Goal: Task Accomplishment & Management: Use online tool/utility

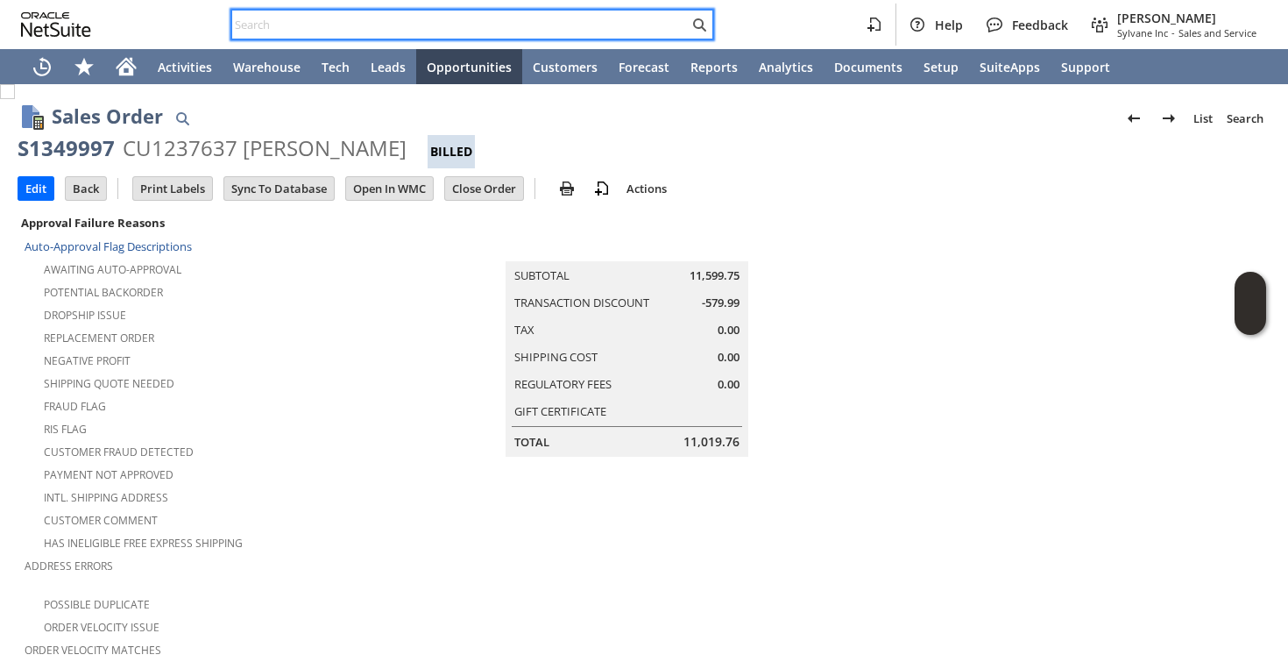
scroll to position [1062, 0]
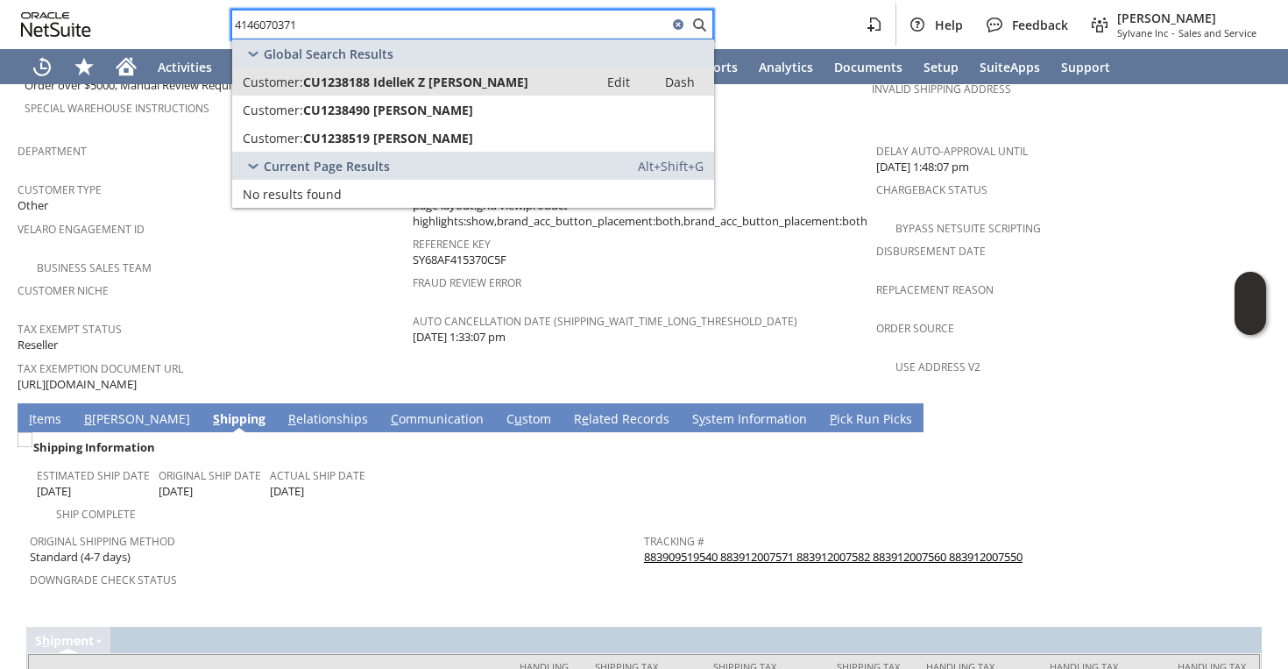
type input "4146070371"
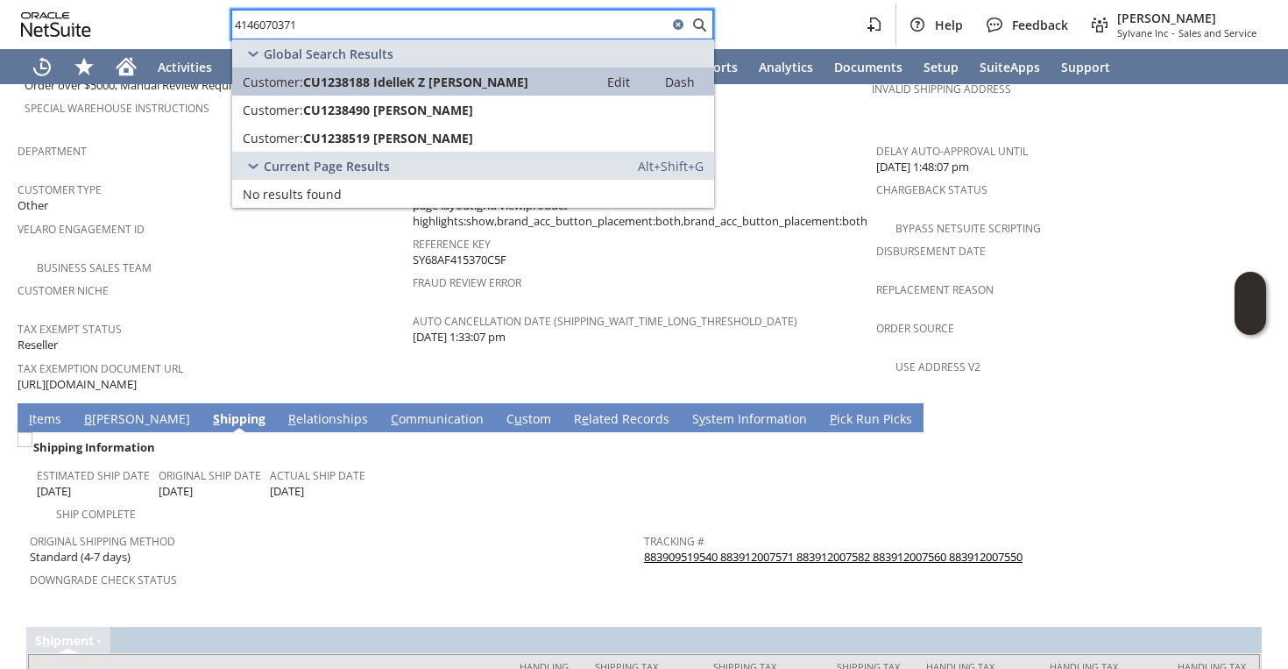
click at [413, 76] on span "CU1238188 IdelleK Z Brooks" at bounding box center [415, 82] width 225 height 17
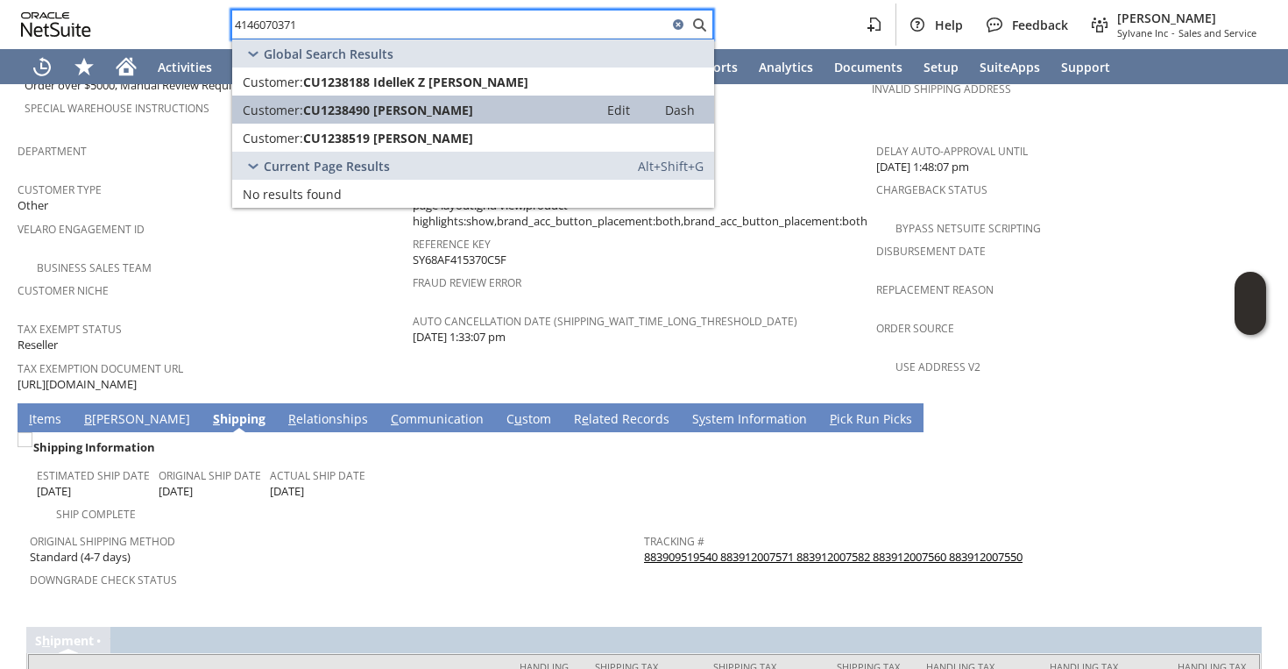
click at [415, 103] on span "CU1238490 Idelle K Brooks" at bounding box center [388, 110] width 170 height 17
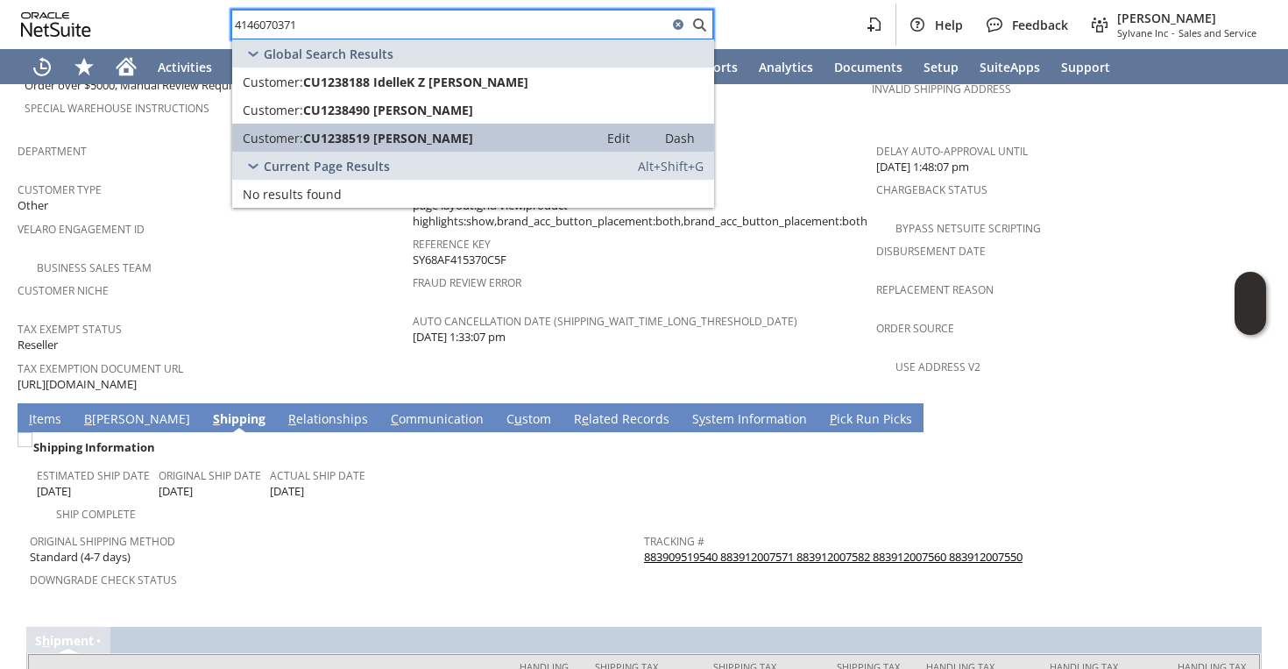
click at [424, 142] on span "CU1238519 [PERSON_NAME]" at bounding box center [388, 138] width 170 height 17
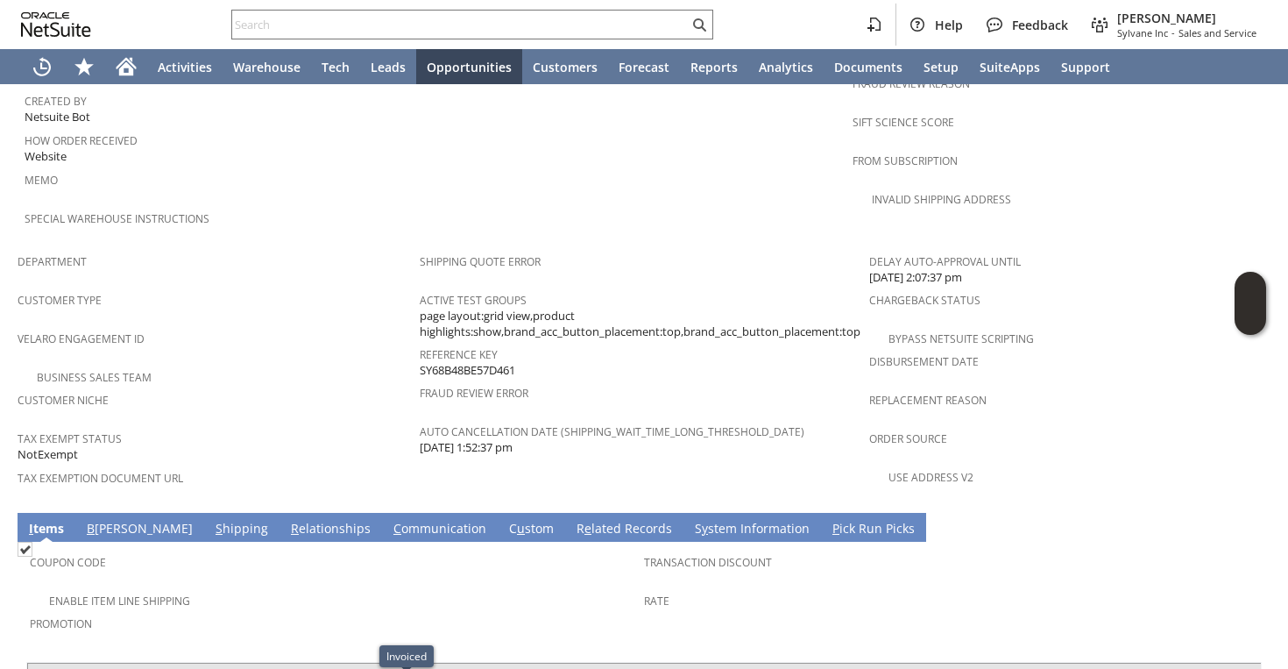
scroll to position [1224, 0]
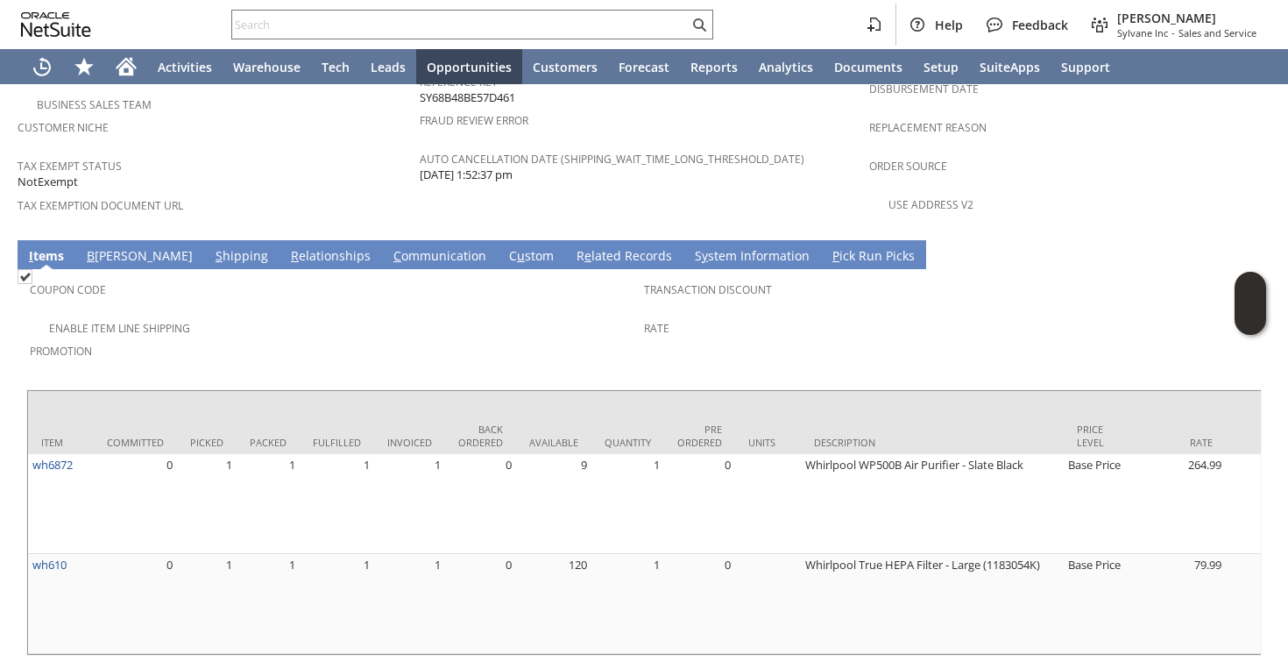
click at [684, 240] on td "S y stem Information" at bounding box center [753, 254] width 138 height 29
click at [691, 247] on link "S y stem Information" at bounding box center [753, 256] width 124 height 19
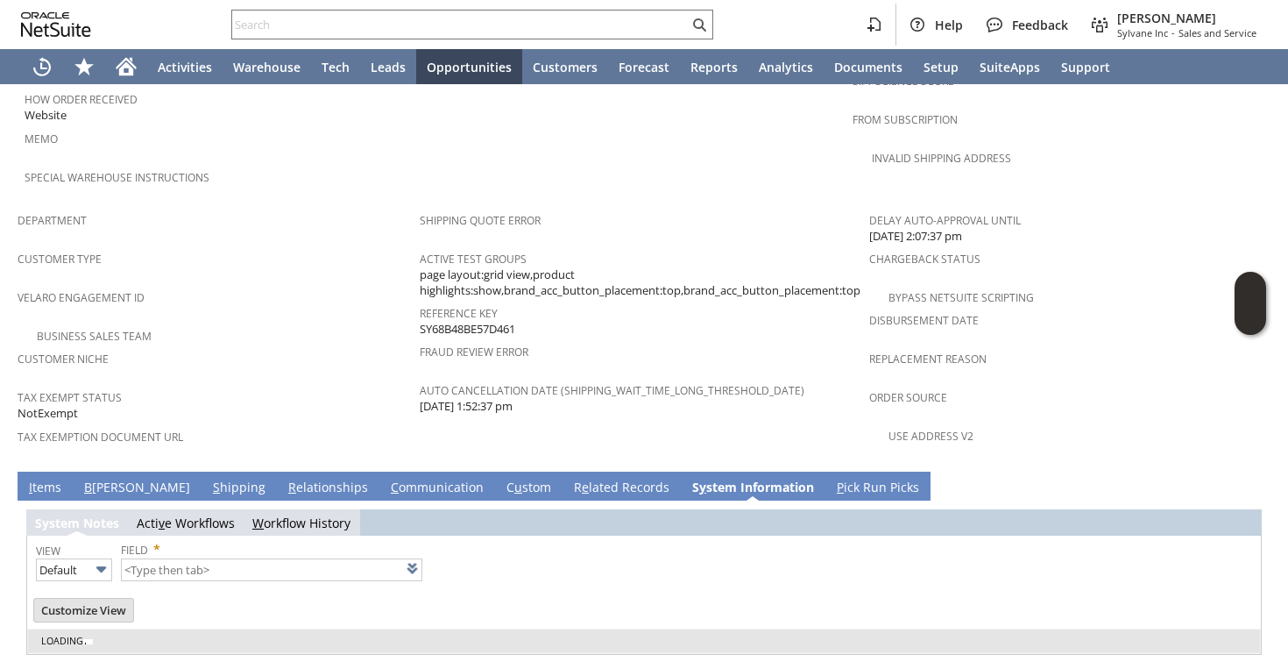
type input "1 to 25 of 100"
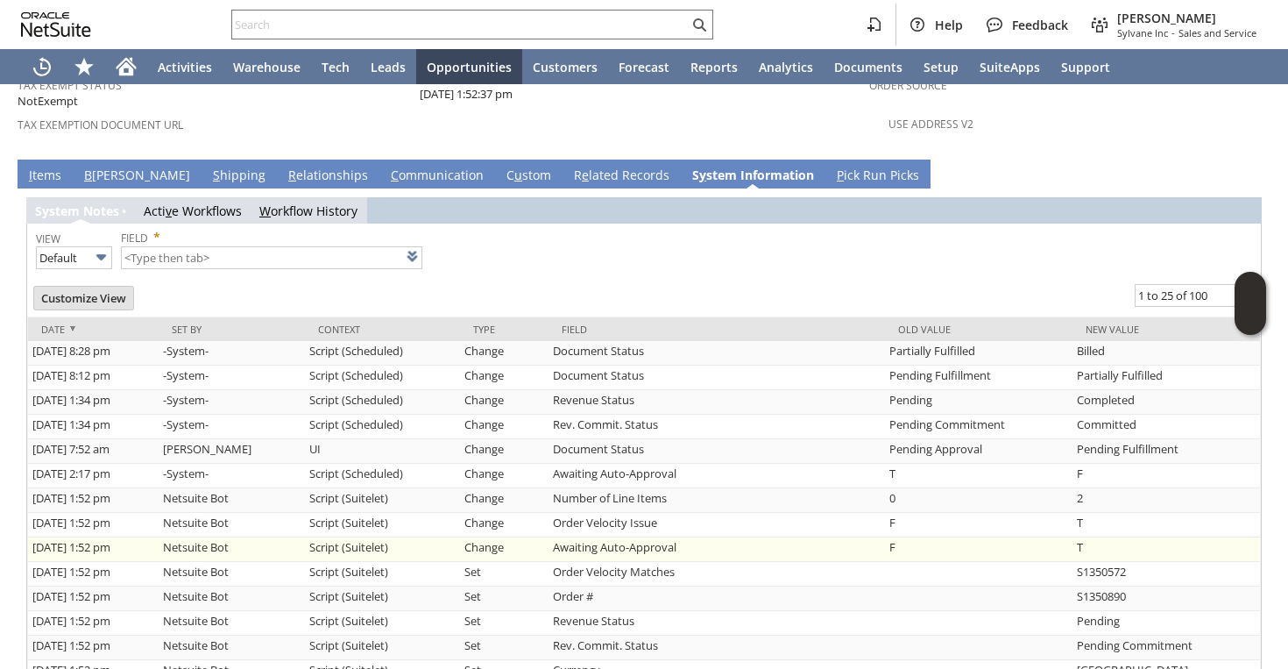
scroll to position [1371, 0]
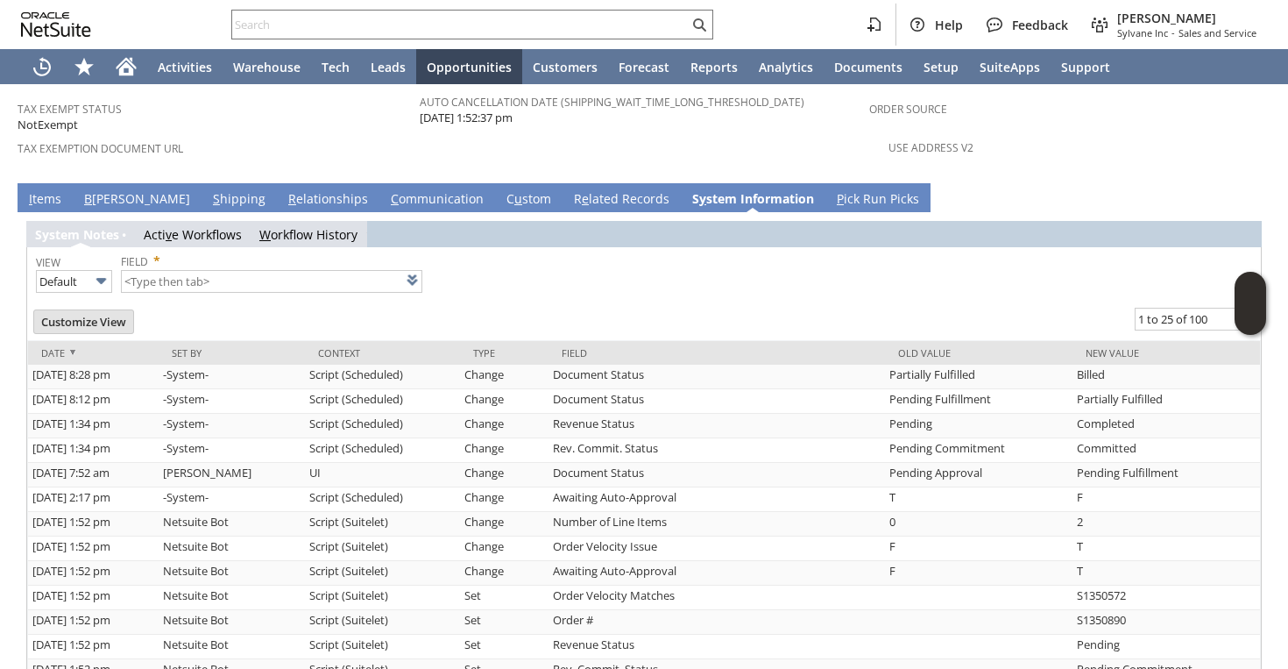
click at [45, 190] on link "I tems" at bounding box center [45, 199] width 41 height 19
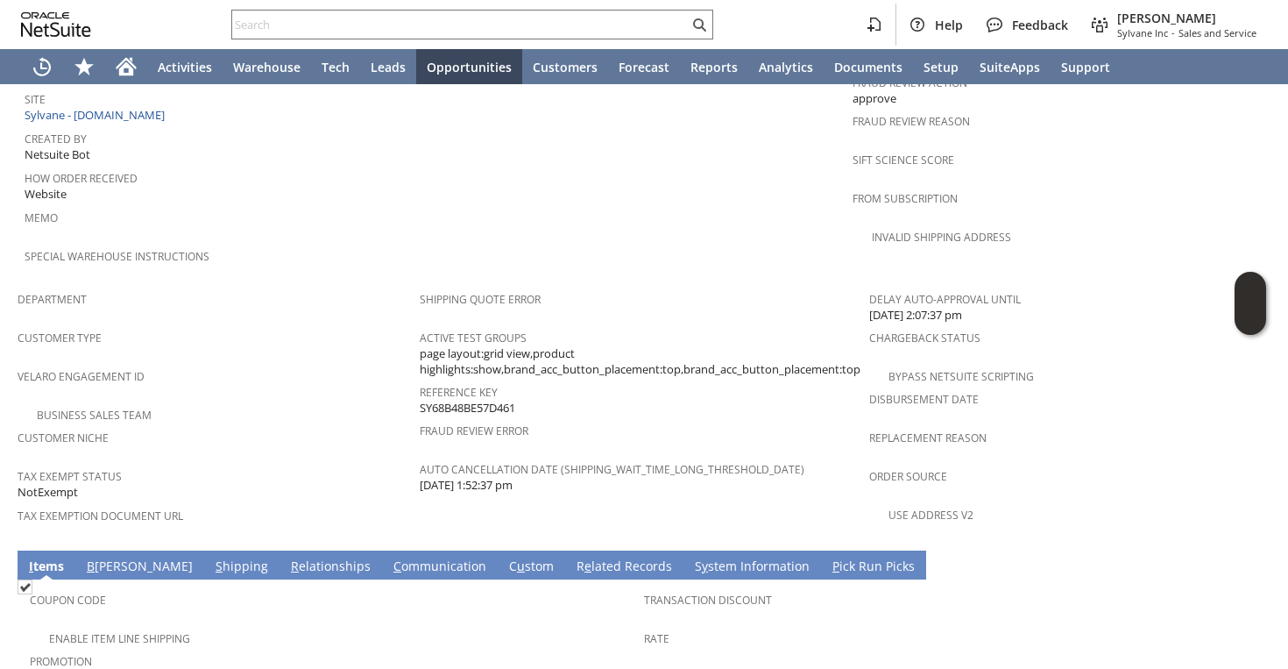
scroll to position [0, 260]
click at [211, 557] on link "S hipping" at bounding box center [241, 566] width 61 height 19
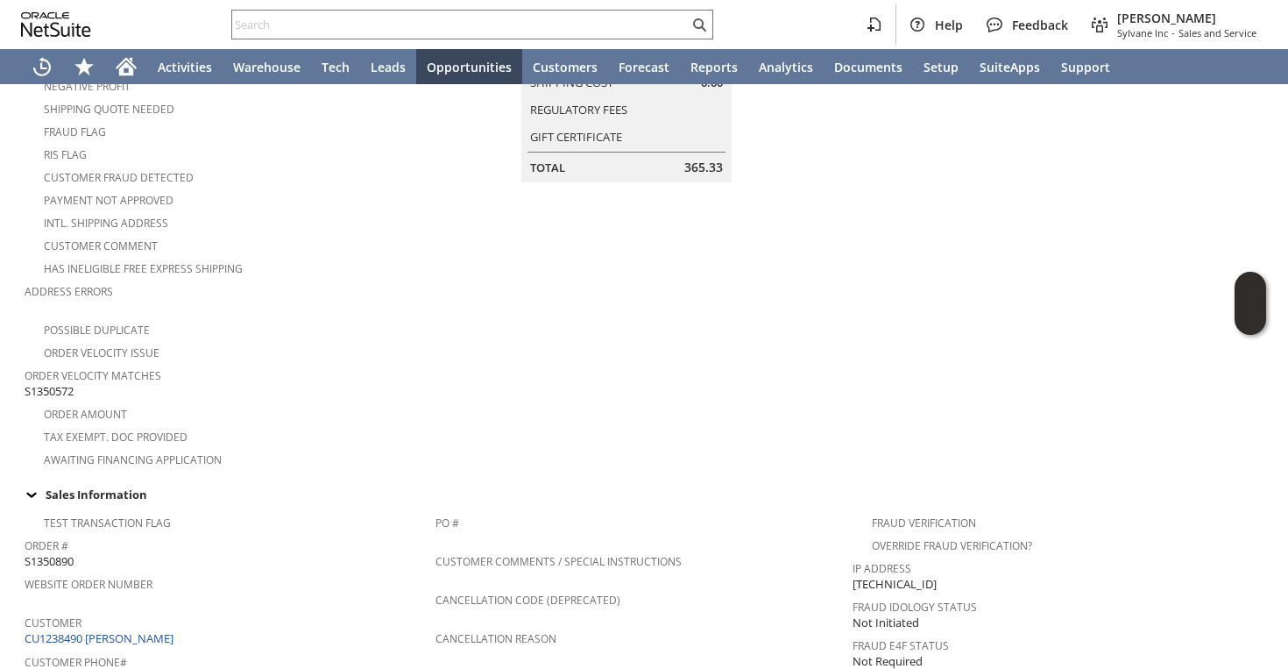
scroll to position [647, 0]
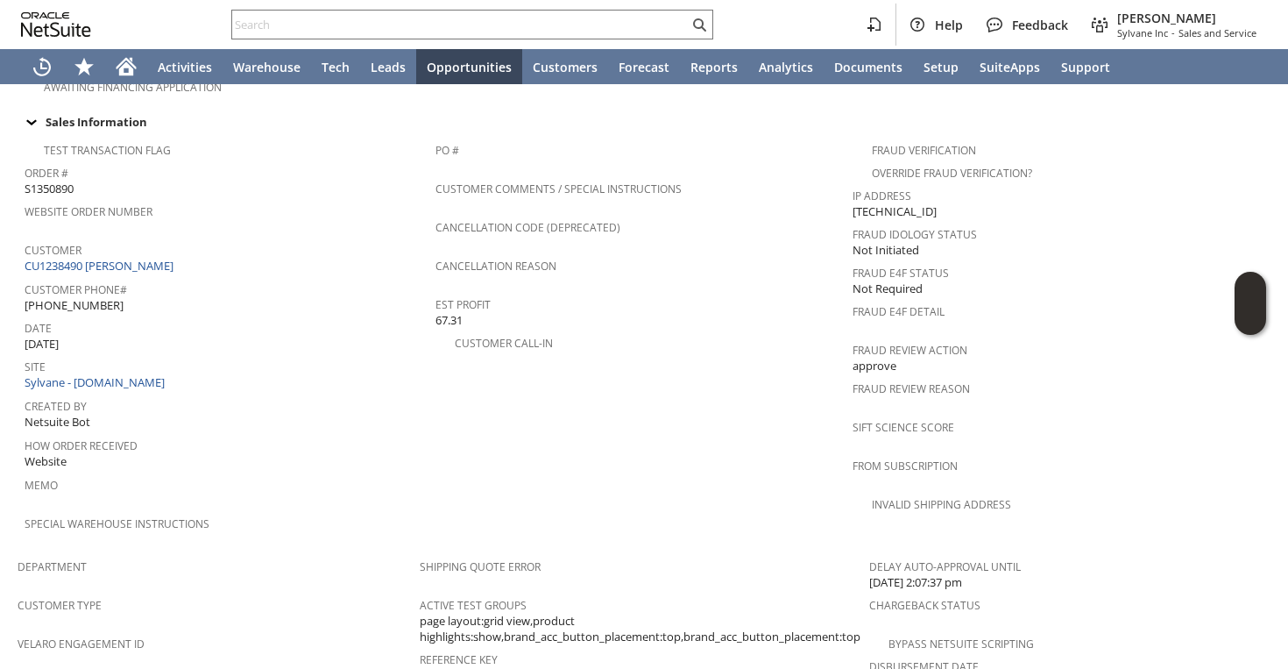
click at [58, 297] on span "(414) 607-0371" at bounding box center [74, 305] width 99 height 17
copy tbody "(414) 607-0371"
click at [241, 6] on div "Help Feedback Faye Neri Sylvane Inc - Sales and Service" at bounding box center [644, 24] width 1288 height 49
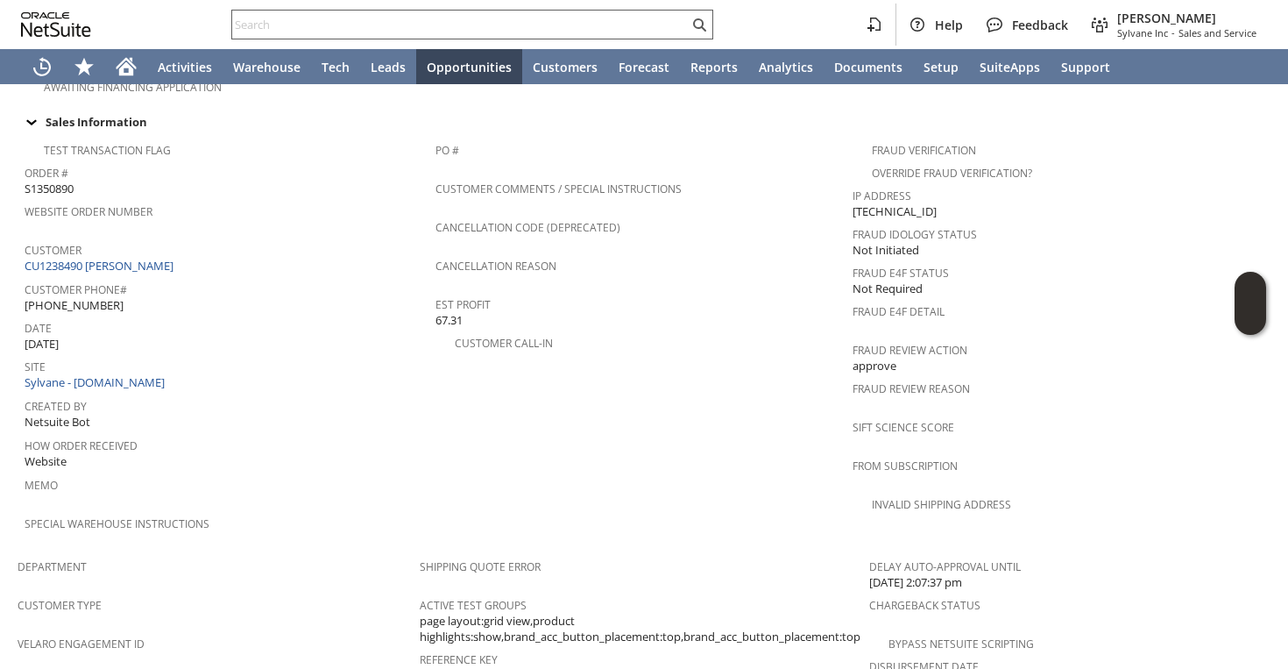
click at [253, 23] on input "text" at bounding box center [460, 24] width 457 height 21
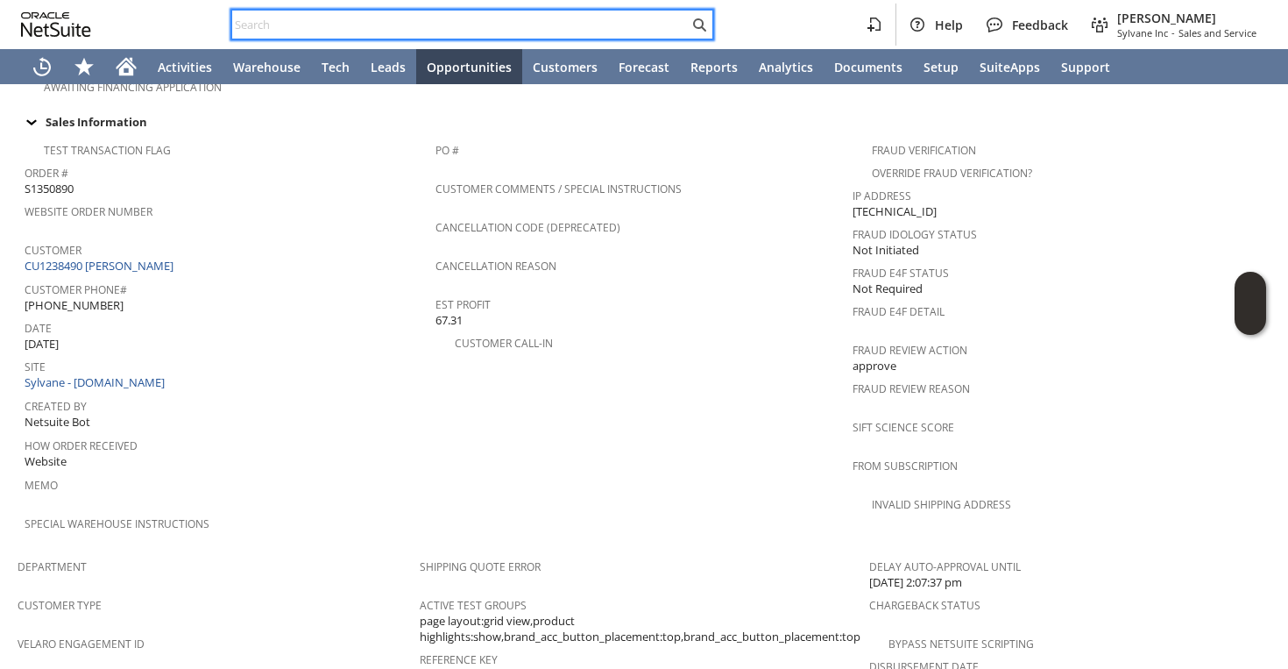
paste input "(414) 607-0371"
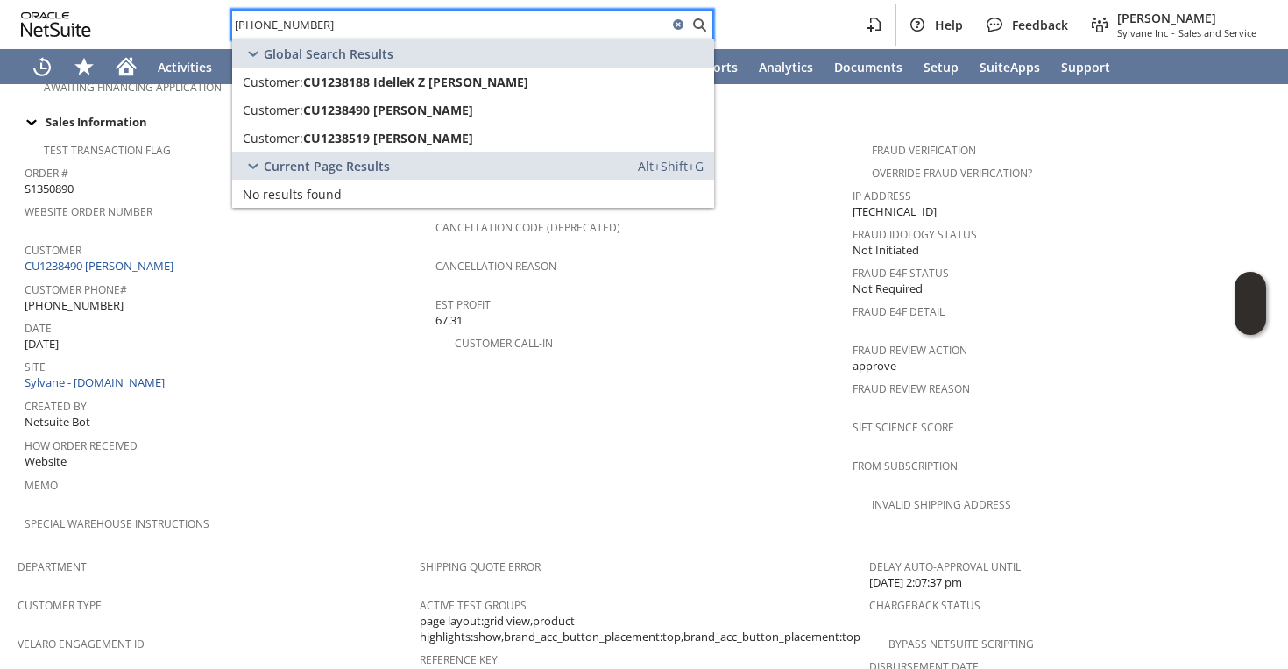
type input "(414) 607-0371"
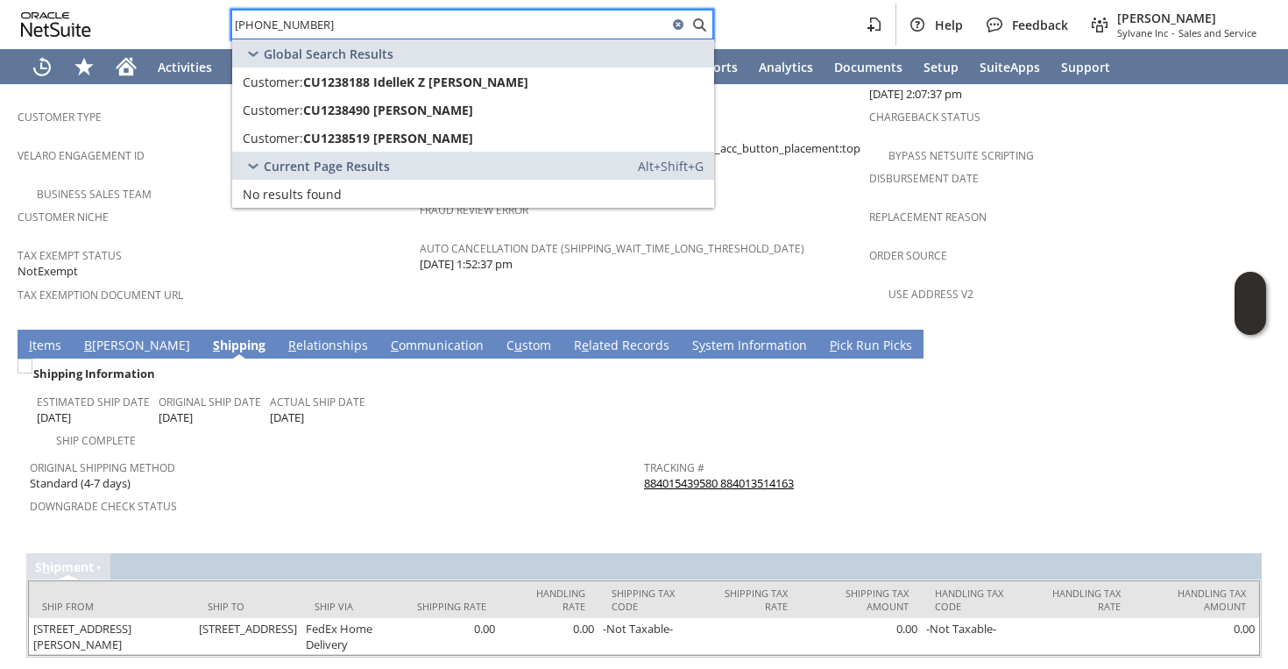
click at [387, 450] on td "Original Shipping Method Standard (4-7 days)" at bounding box center [337, 471] width 614 height 43
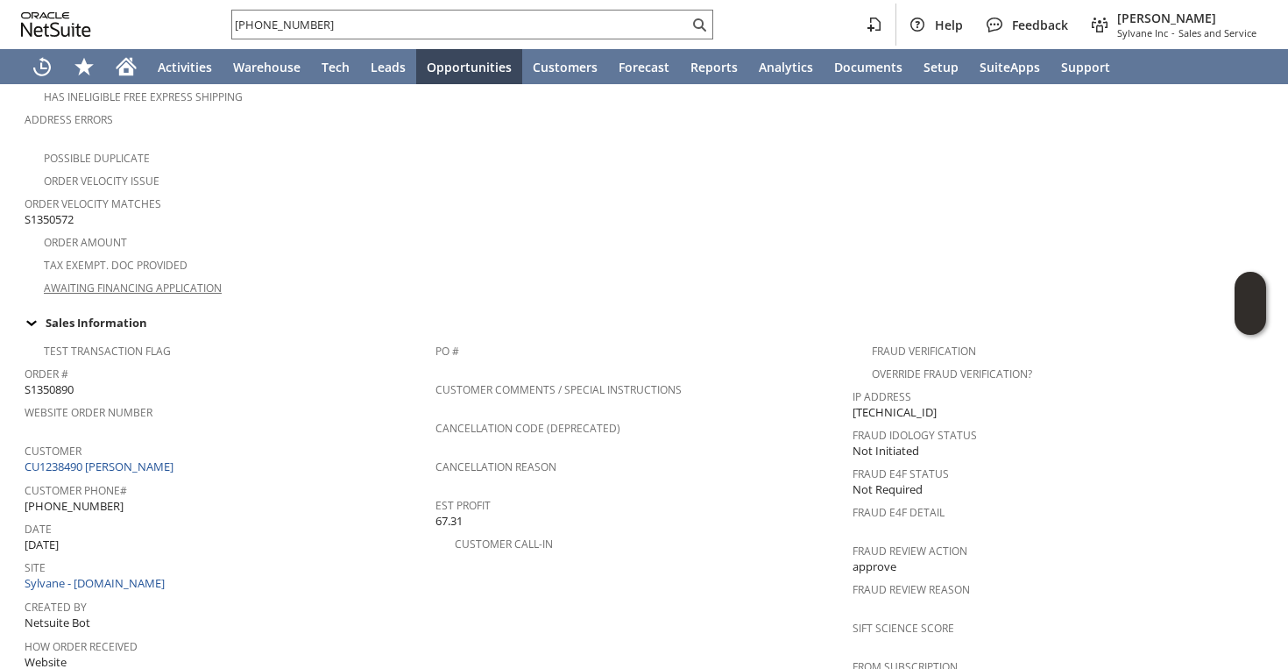
scroll to position [422, 0]
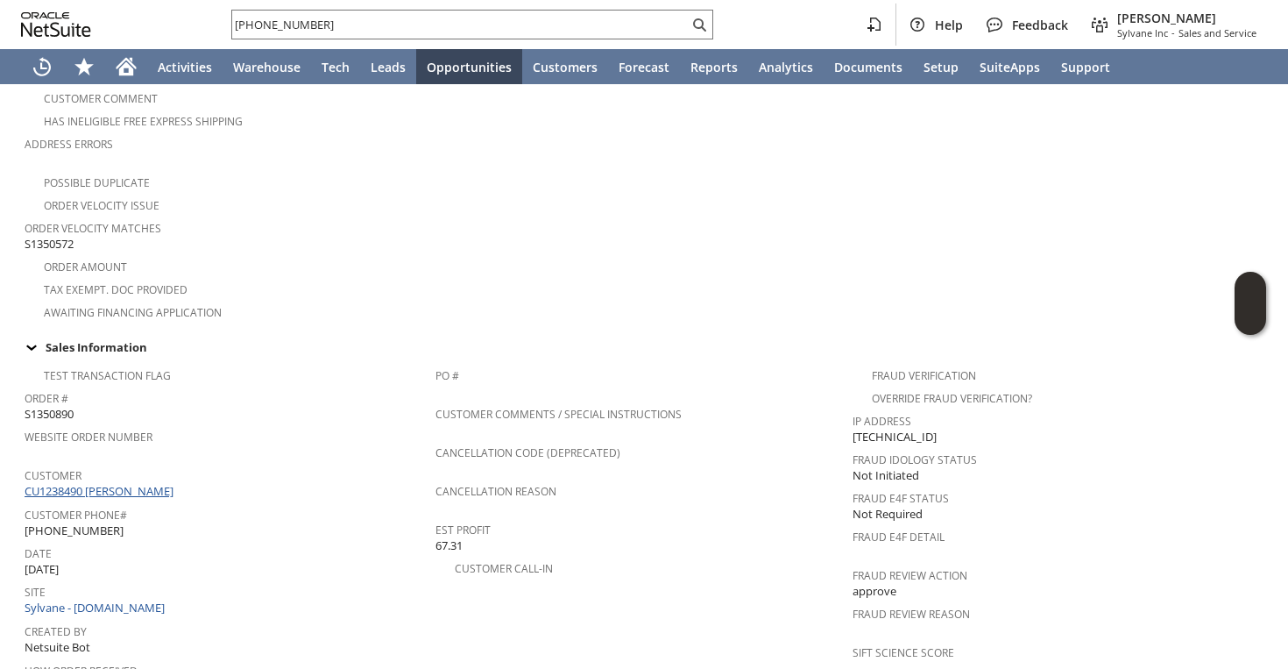
click at [96, 483] on link "CU1238490 [PERSON_NAME]" at bounding box center [101, 491] width 153 height 16
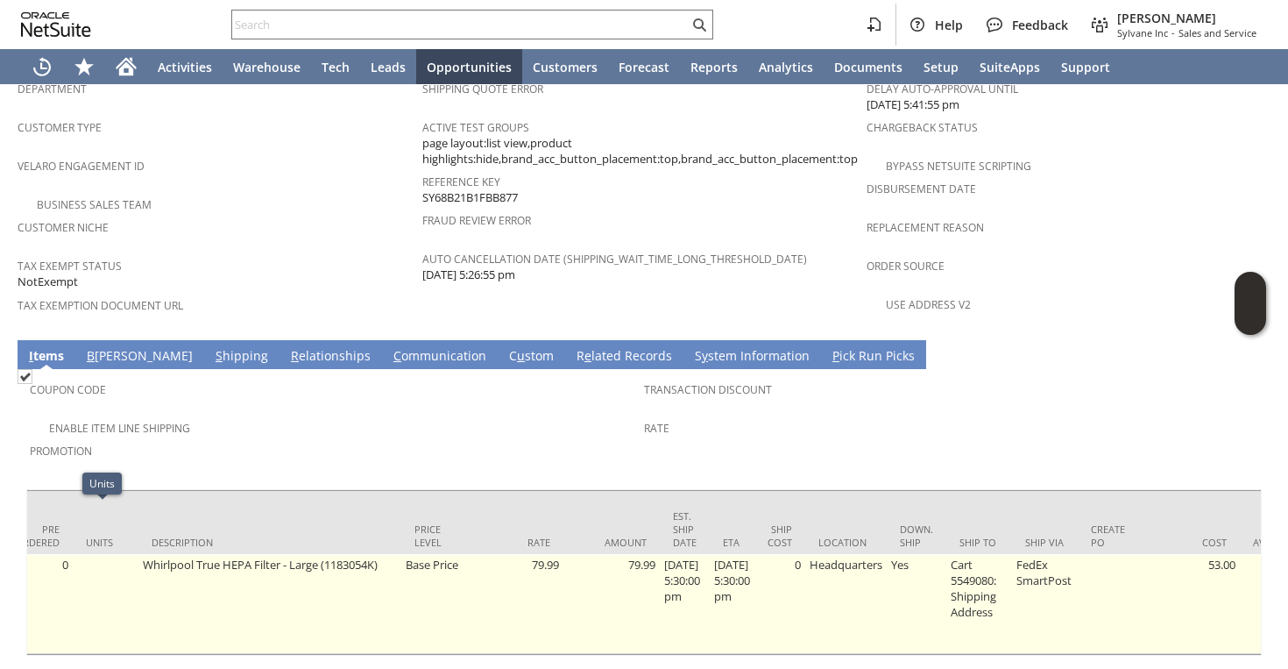
scroll to position [0, 666]
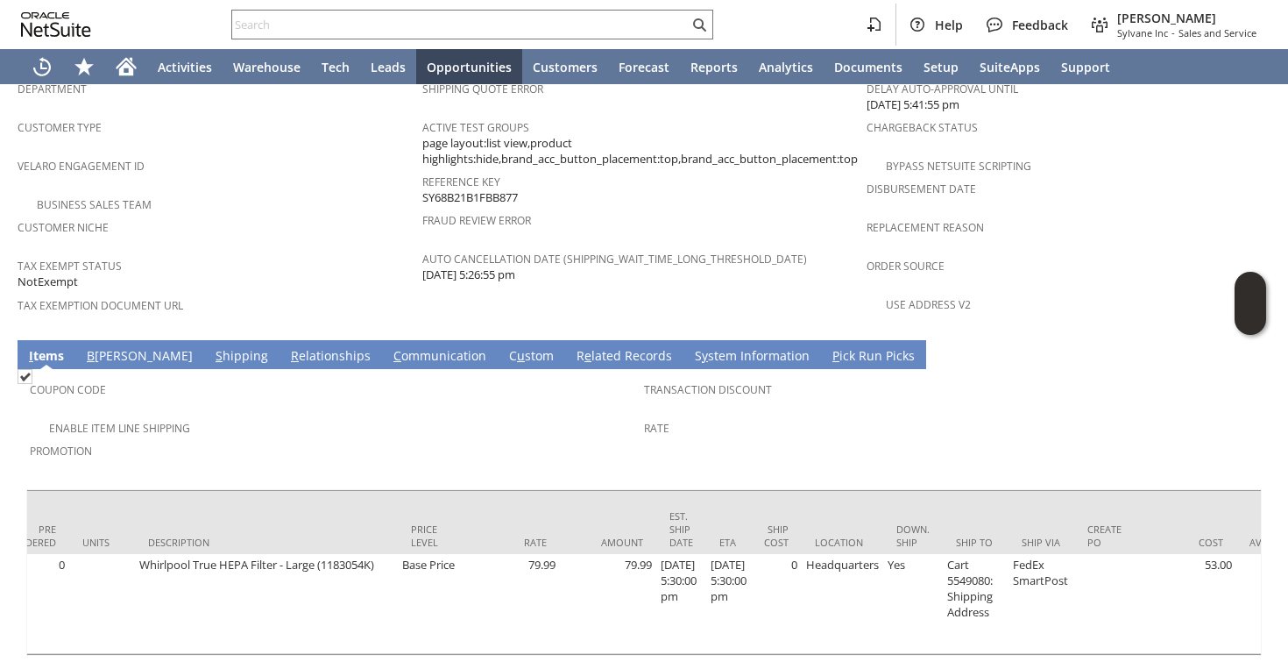
click at [750, 252] on td "Shipping Quote Error Active Test Groups page layout:list view,product highlight…" at bounding box center [644, 201] width 444 height 259
click at [211, 347] on link "S hipping" at bounding box center [241, 356] width 61 height 19
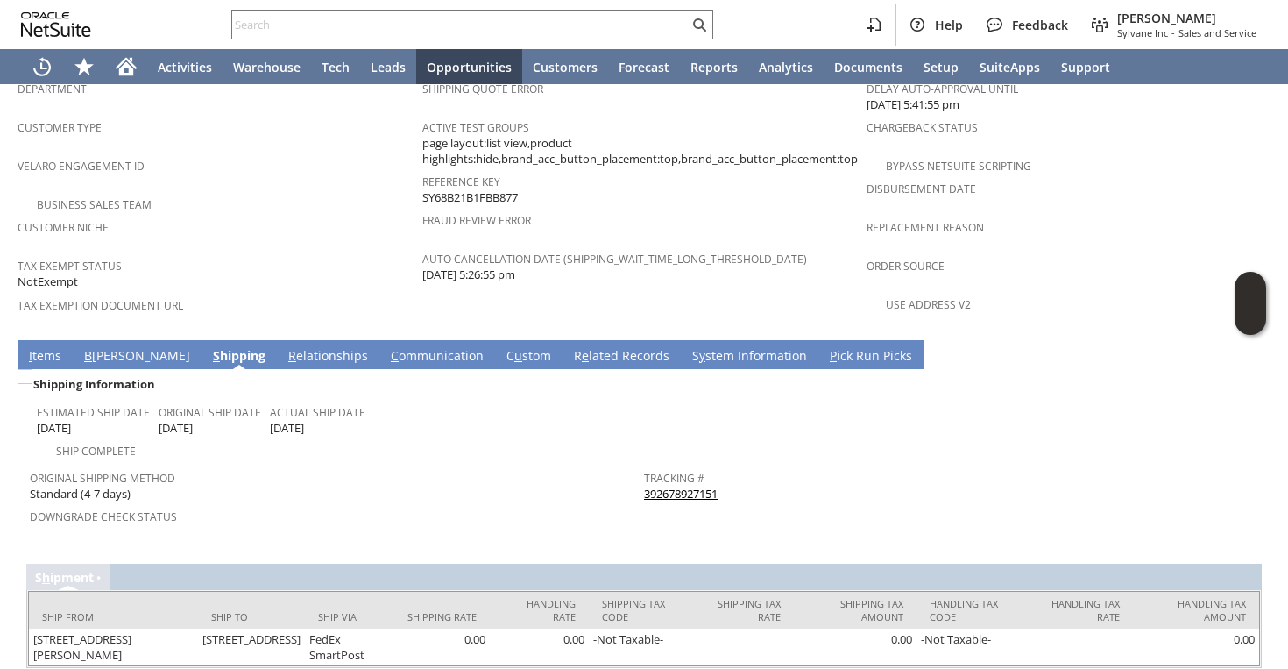
click at [258, 153] on div "Velaro Engagement ID" at bounding box center [216, 171] width 396 height 37
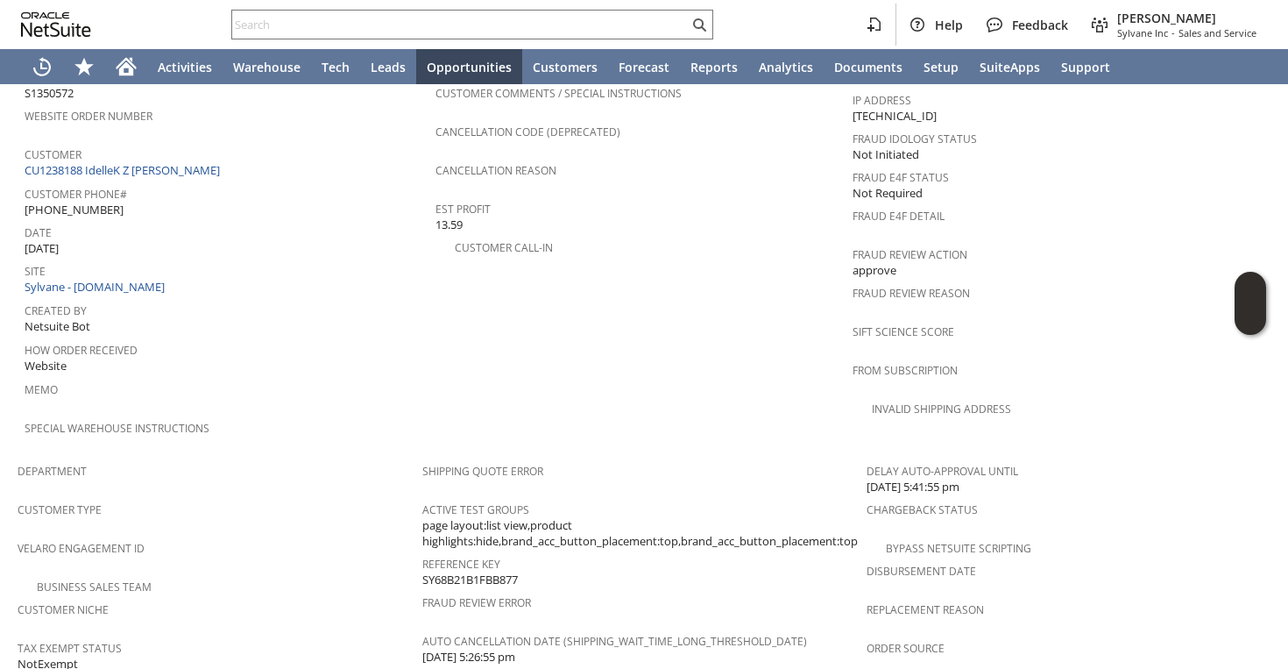
scroll to position [741, 0]
click at [593, 44] on div "Help Feedback Faye Neri Sylvane Inc - Sales and Service" at bounding box center [644, 24] width 1288 height 49
click at [583, 29] on input "text" at bounding box center [460, 24] width 457 height 21
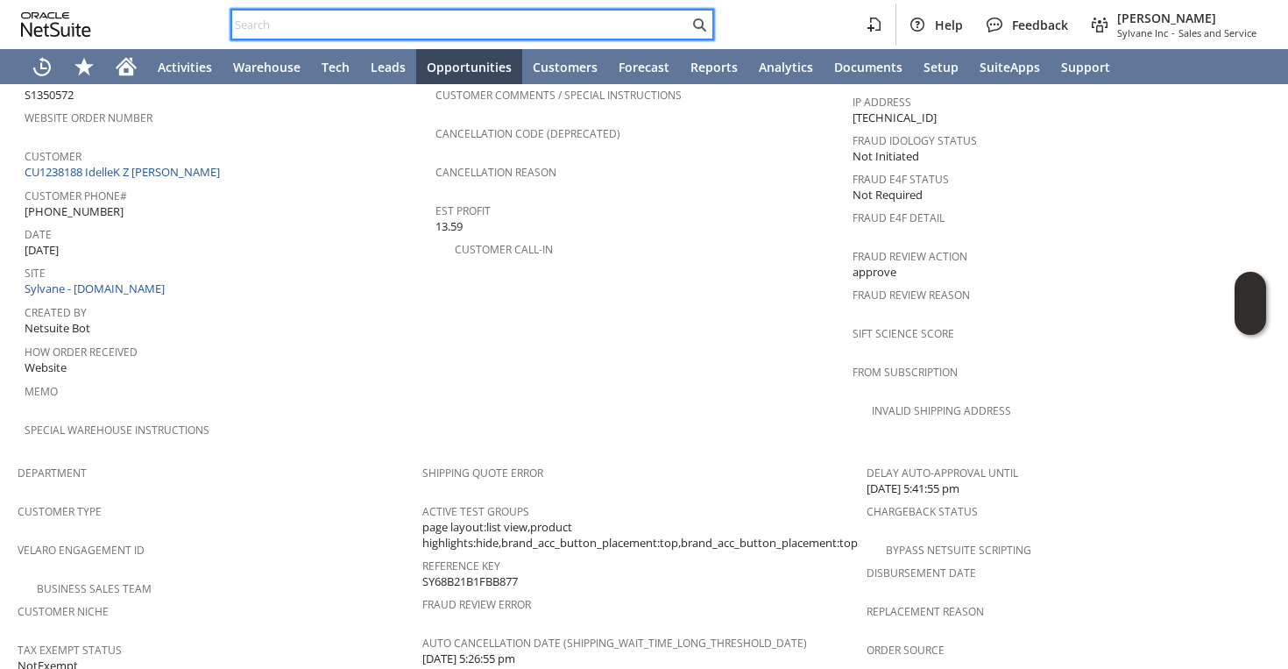
paste input "ul7552"
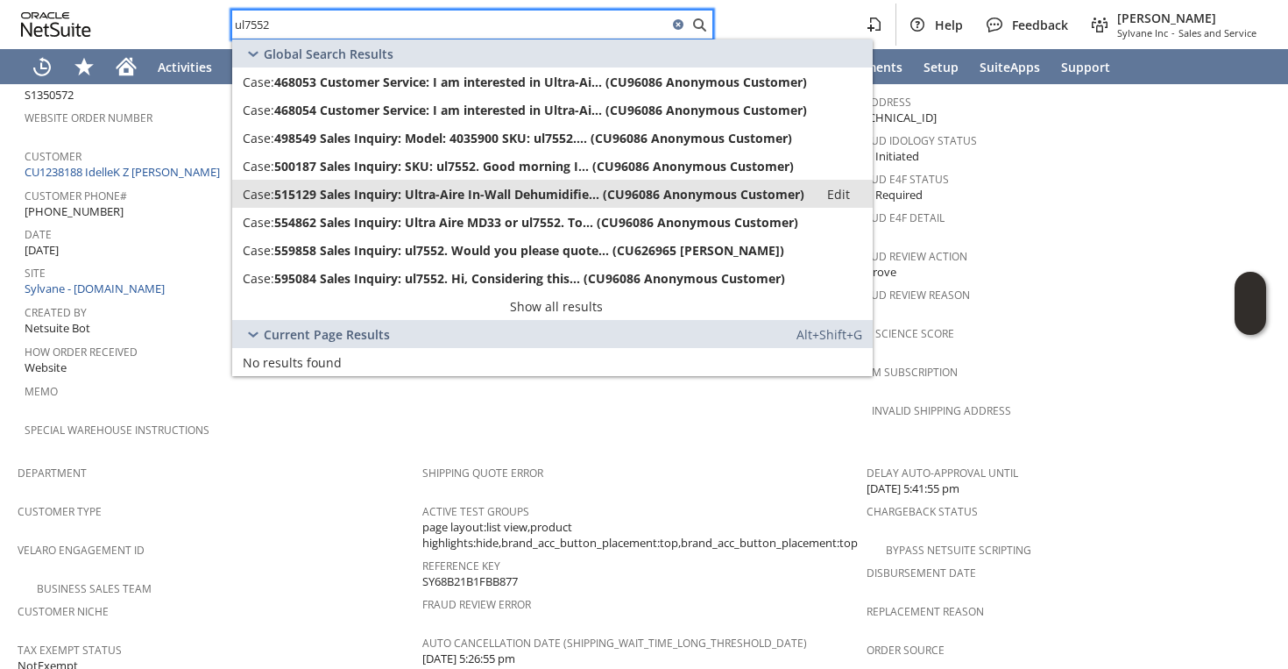
type input "ul7552"
click at [450, 194] on span "515129 Sales Inquiry: Ultra-Aire In-Wall Dehumidifie... (CU96086 Anonymous Cust…" at bounding box center [539, 194] width 530 height 17
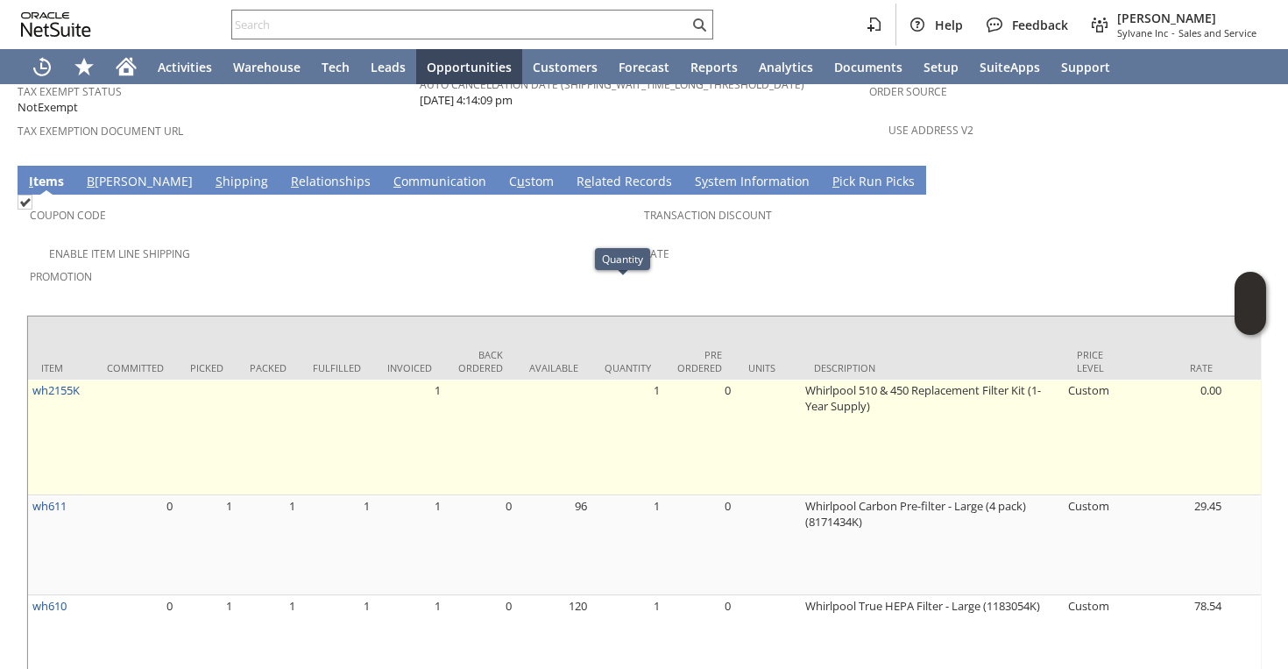
scroll to position [1265, 0]
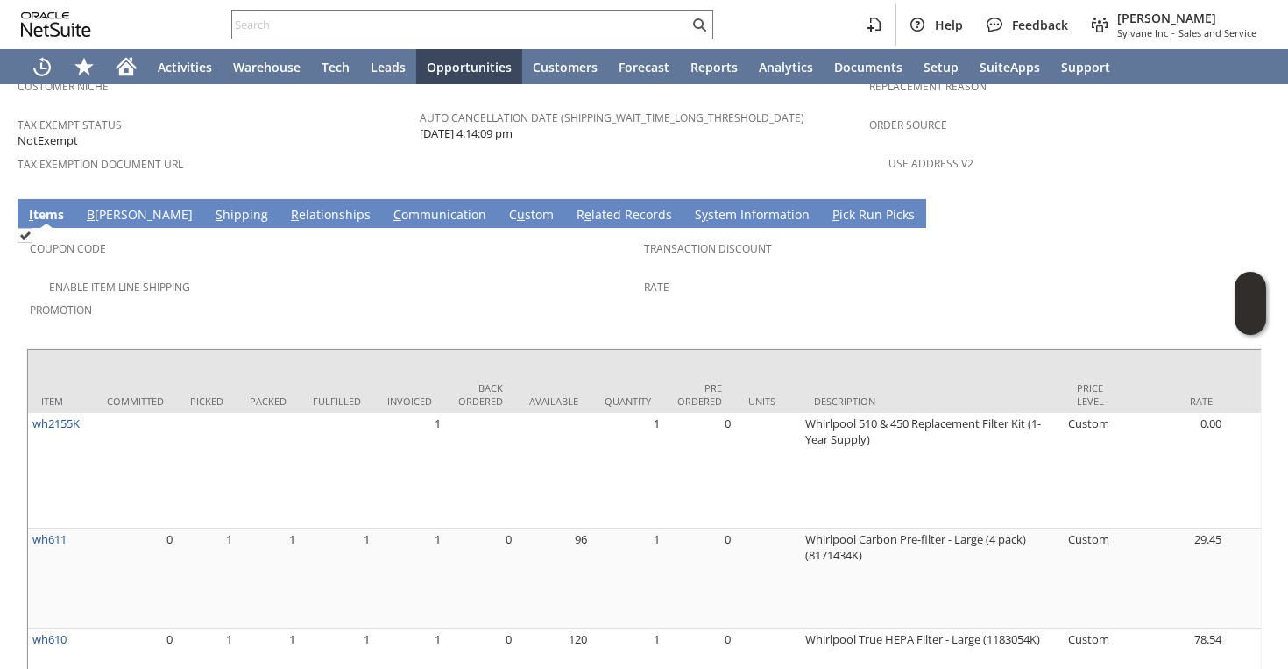
click at [691, 206] on link "S y stem Information" at bounding box center [753, 215] width 124 height 19
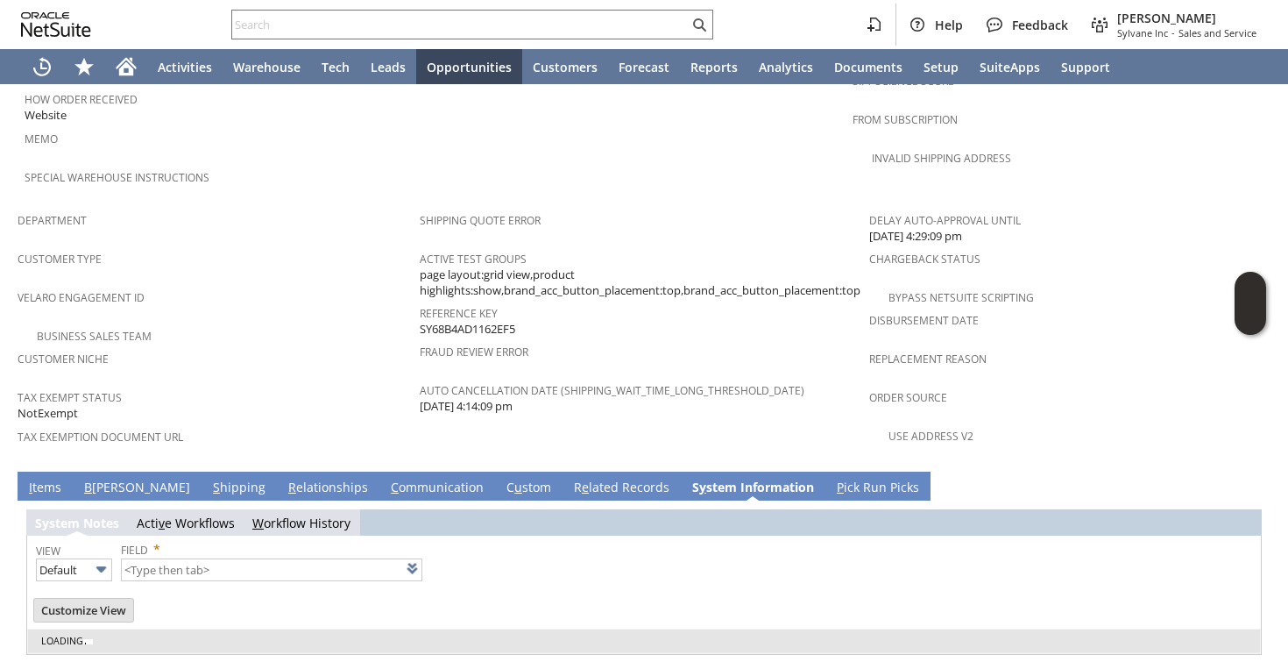
type input "1 to 25 of 100"
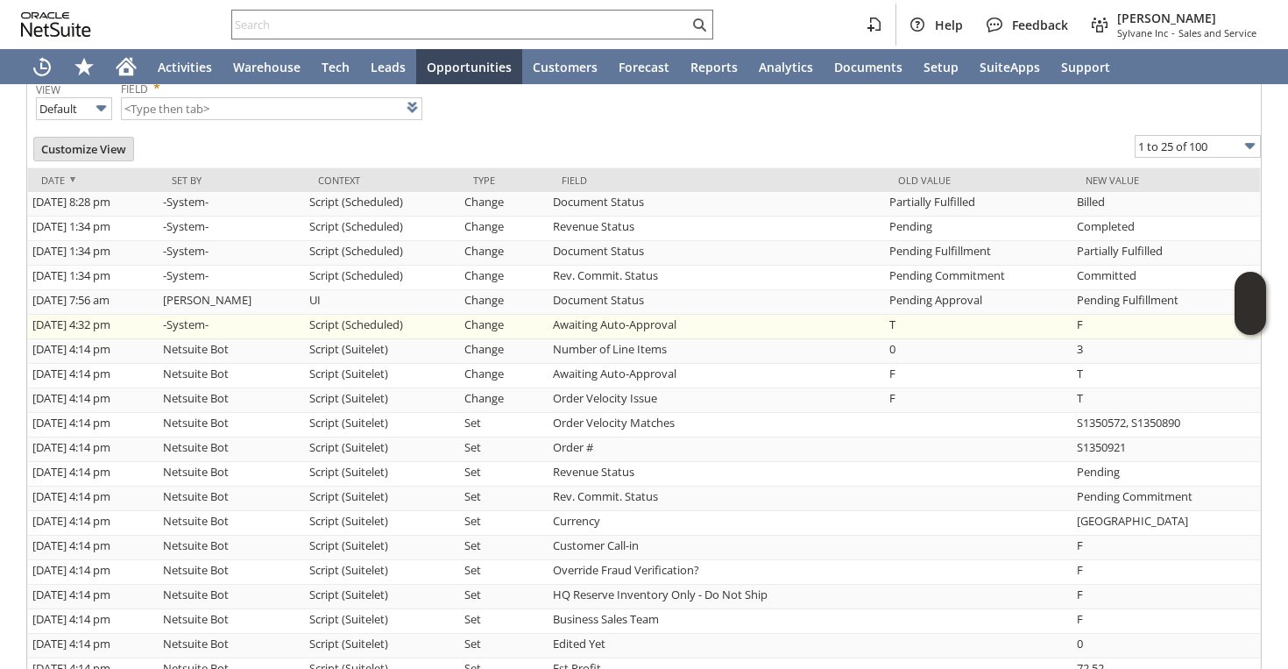
scroll to position [1265, 0]
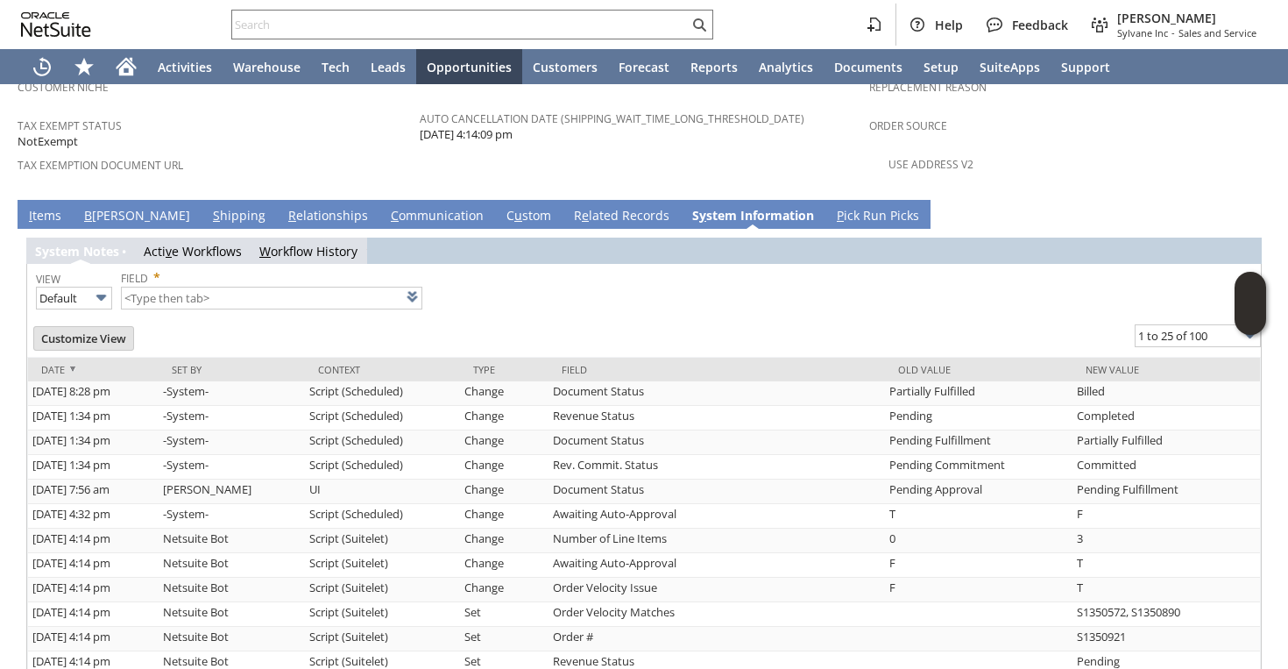
click at [48, 207] on link "I tems" at bounding box center [45, 216] width 41 height 19
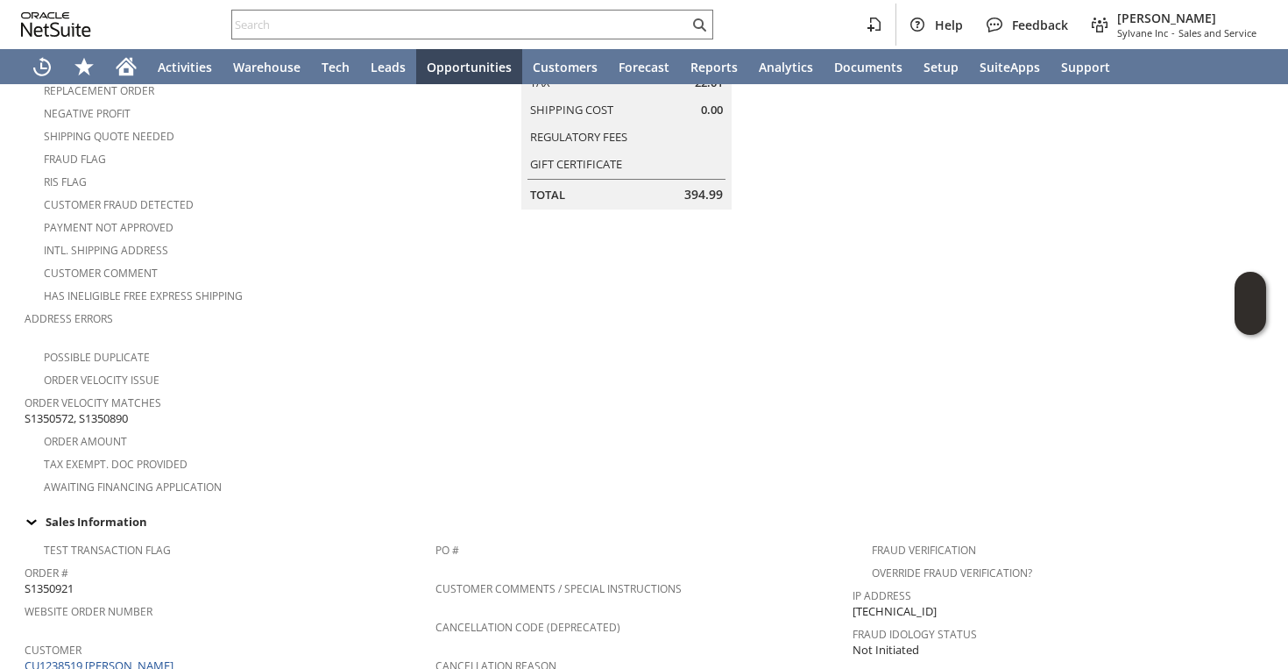
scroll to position [465, 0]
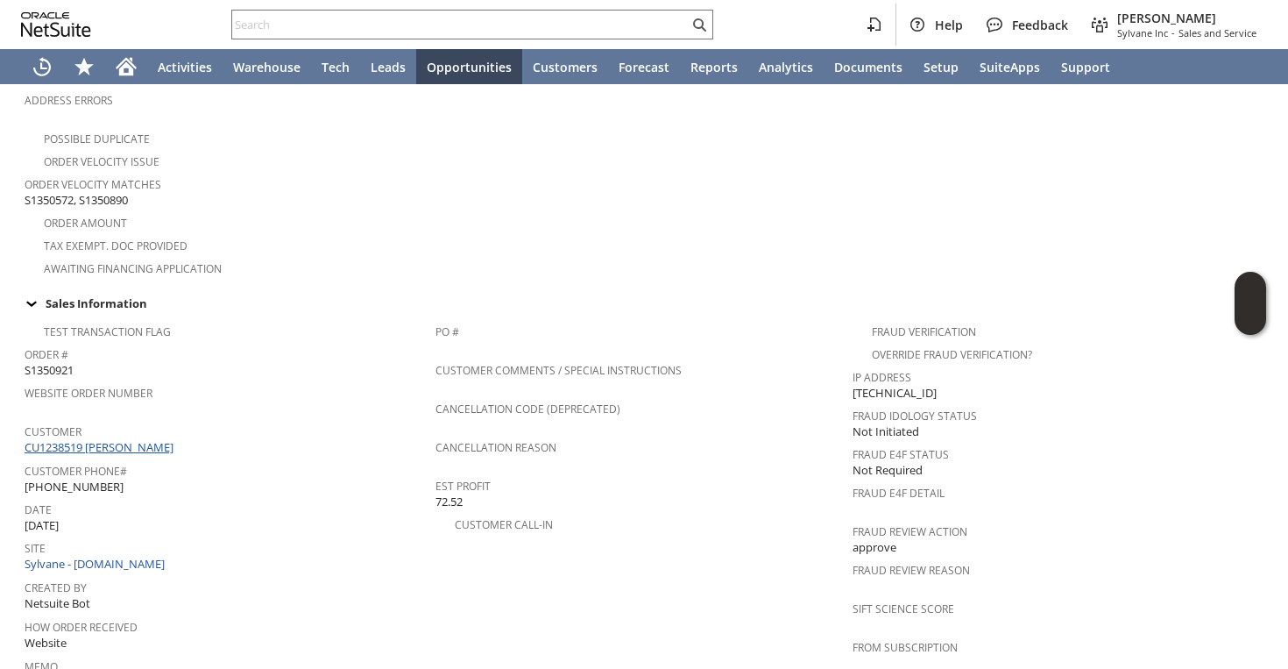
click at [107, 439] on link "CU1238519 Idelle K Brooks" at bounding box center [101, 447] width 153 height 16
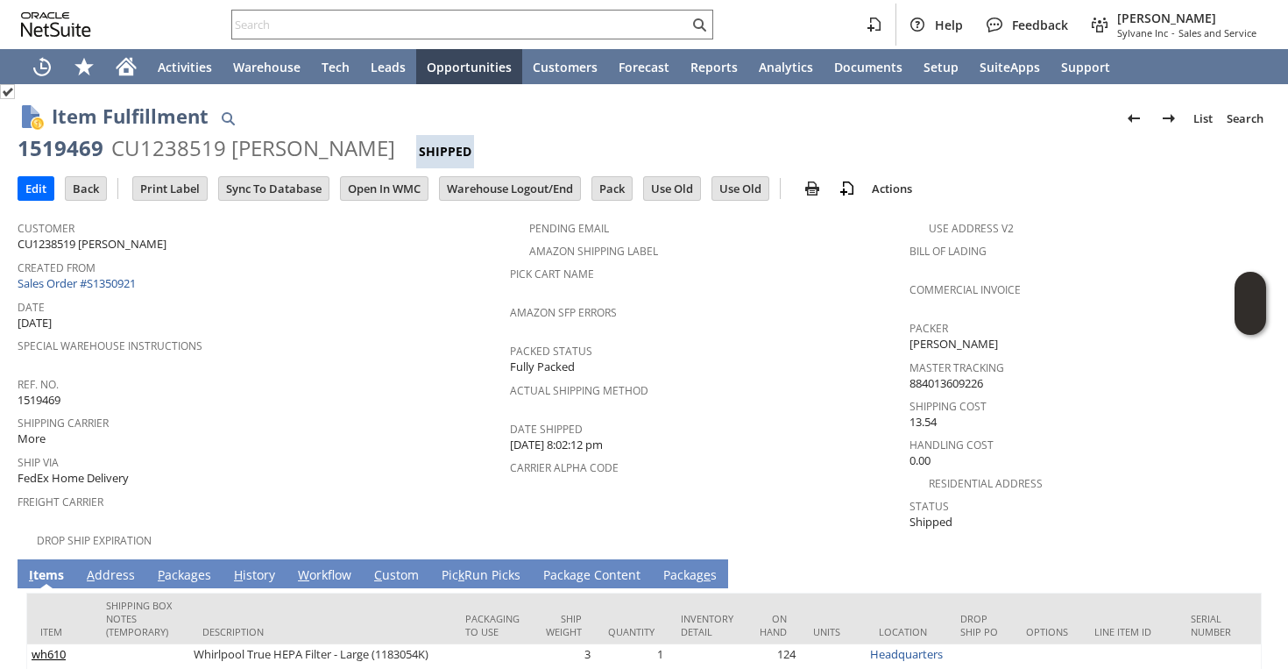
scroll to position [124, 0]
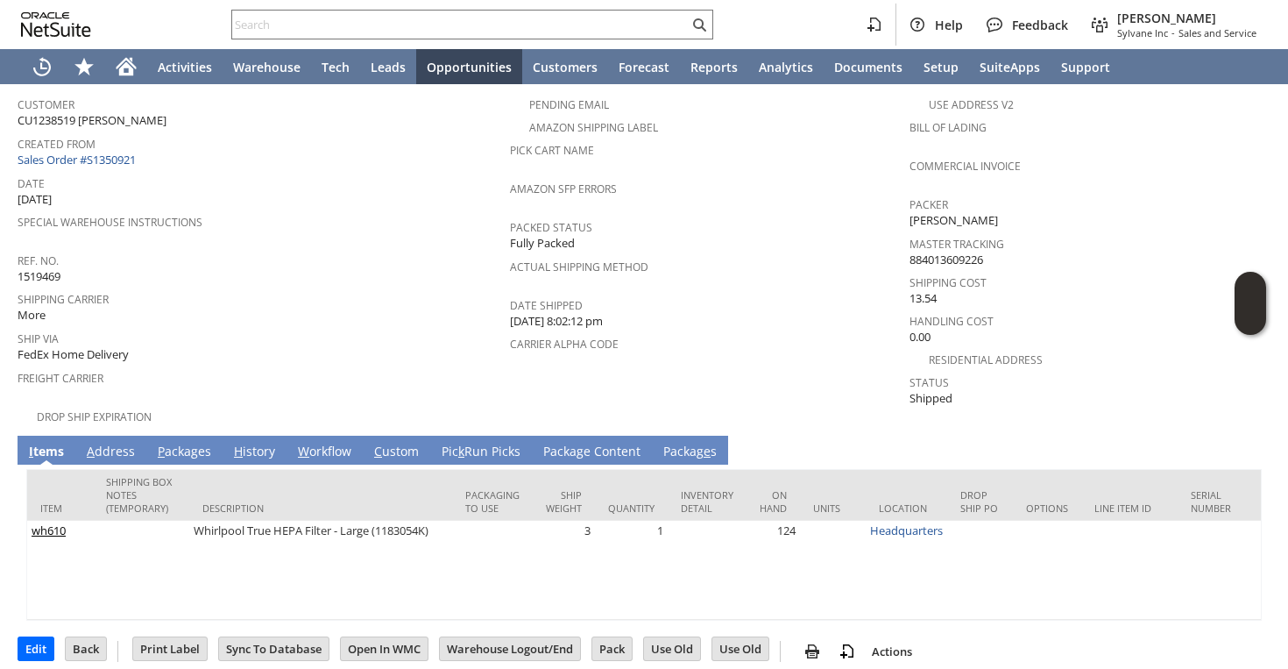
click at [181, 443] on link "P ackages" at bounding box center [184, 452] width 62 height 19
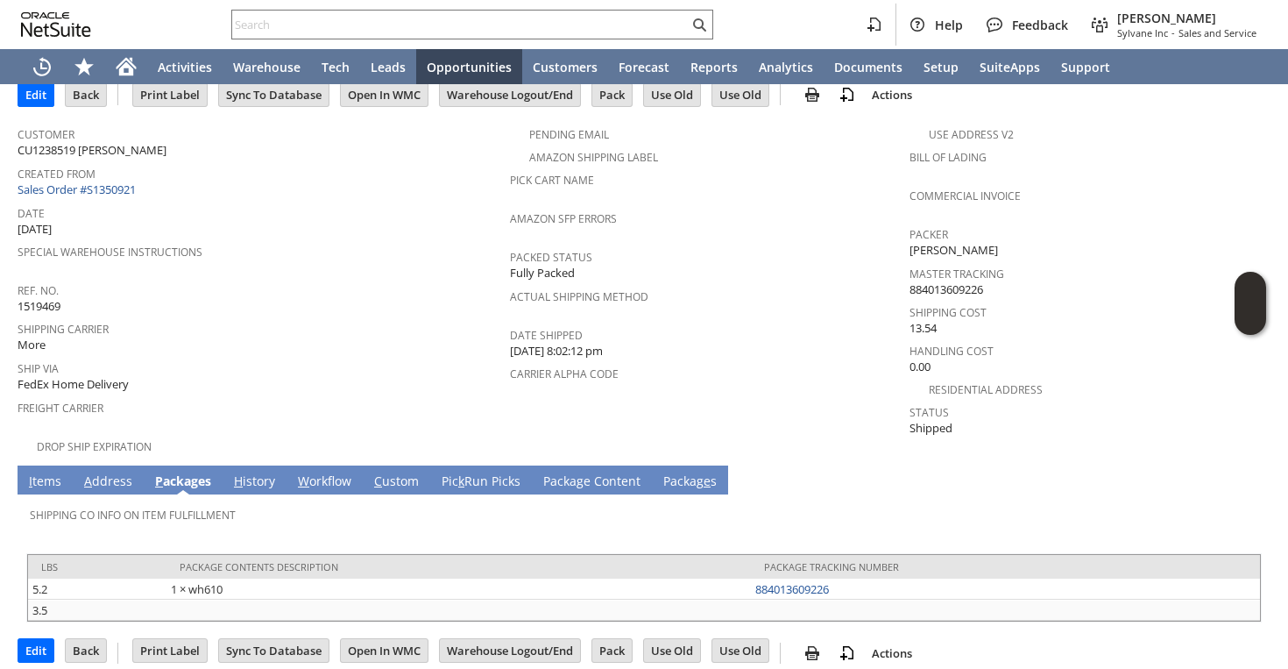
scroll to position [0, 0]
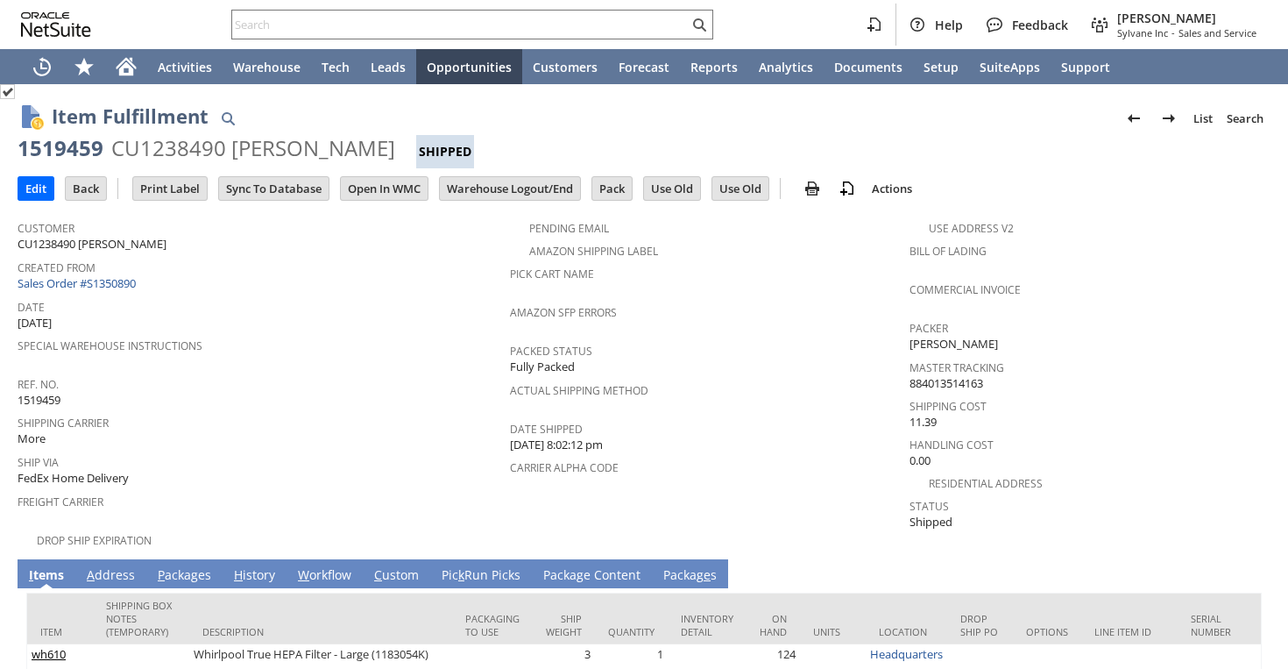
scroll to position [124, 0]
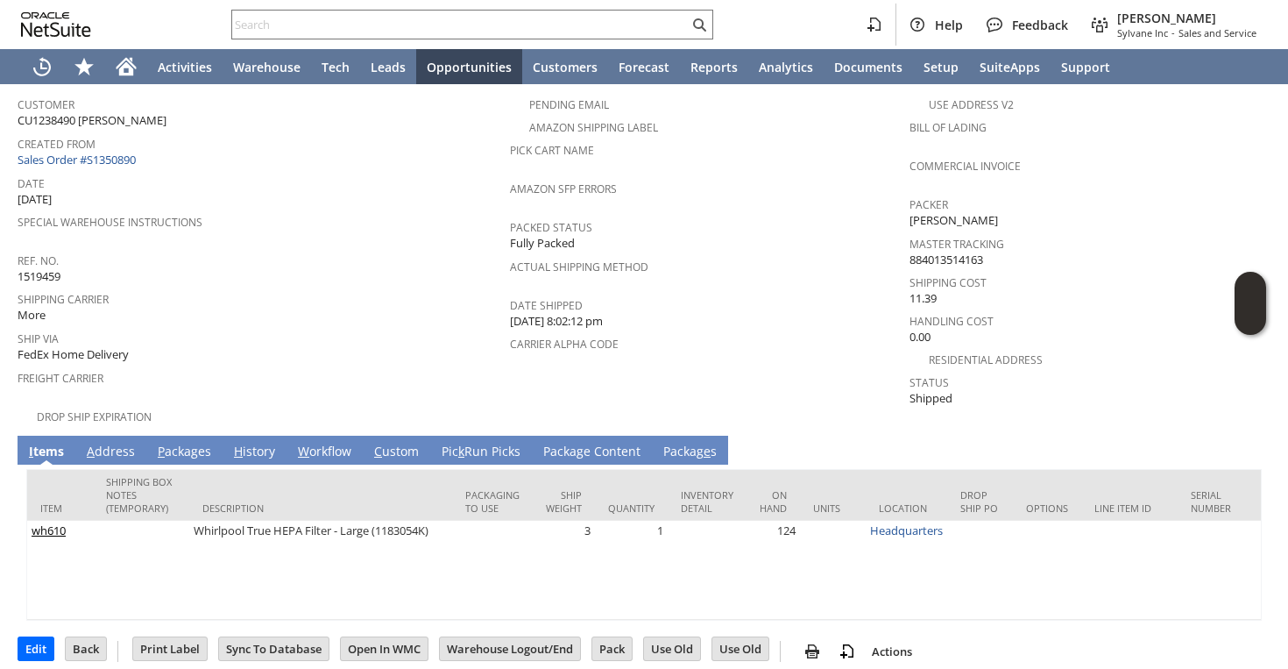
click at [188, 443] on link "P ackages" at bounding box center [184, 452] width 62 height 19
